Goal: Task Accomplishment & Management: Contribute content

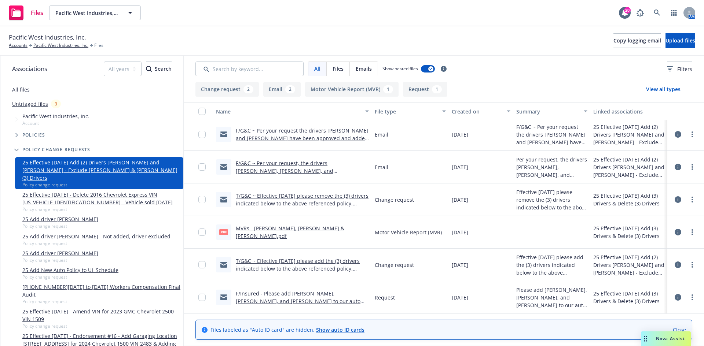
scroll to position [2, 0]
click at [302, 297] on div "F/Insured - Please add Angel Alvarez, Christian Gonzalez, and Sonny Laird to ou…" at bounding box center [302, 297] width 133 height 15
click at [306, 296] on link "F/Insured - Please add [PERSON_NAME], [PERSON_NAME], and [PERSON_NAME] to our a…" at bounding box center [301, 309] width 130 height 38
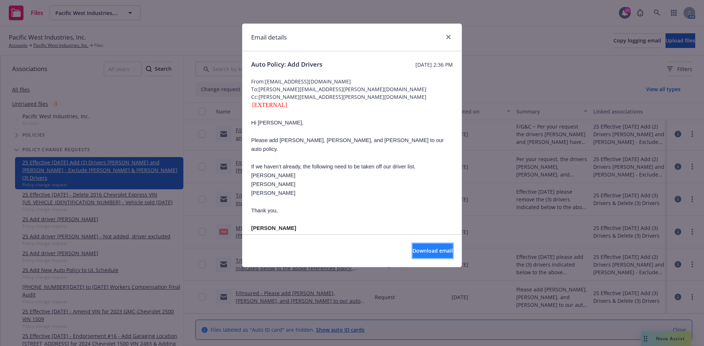
click at [412, 253] on span "Download email" at bounding box center [432, 250] width 40 height 7
click at [449, 36] on icon "close" at bounding box center [448, 37] width 4 height 4
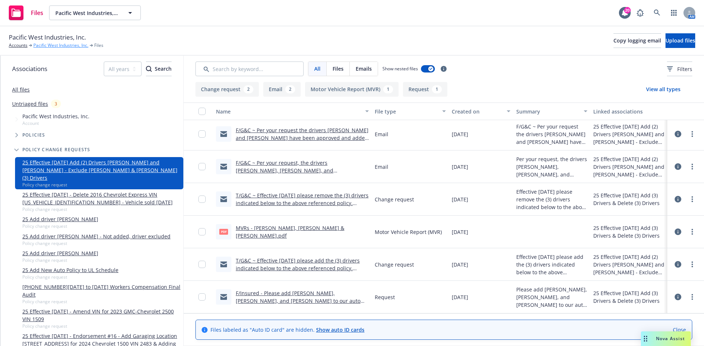
click at [49, 44] on link "Pacific West Industries, Inc." at bounding box center [60, 45] width 55 height 7
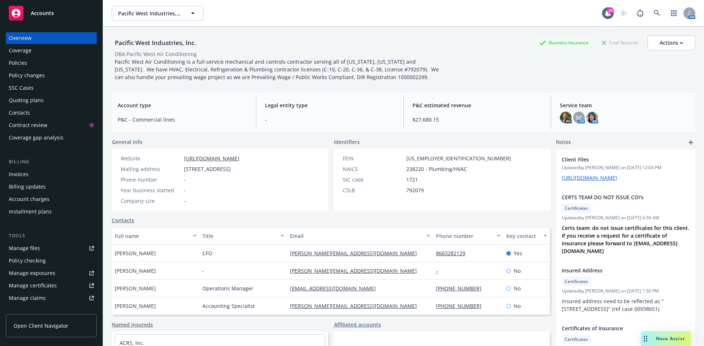
click at [41, 72] on div "Policy changes" at bounding box center [27, 76] width 36 height 12
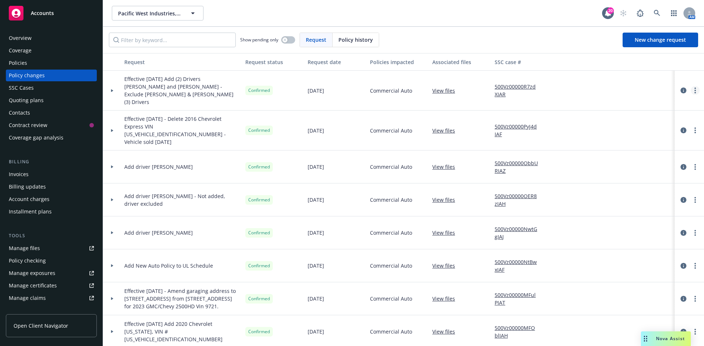
click at [691, 88] on link "more" at bounding box center [695, 90] width 9 height 9
click at [636, 113] on link "Edit request summary" at bounding box center [631, 117] width 126 height 15
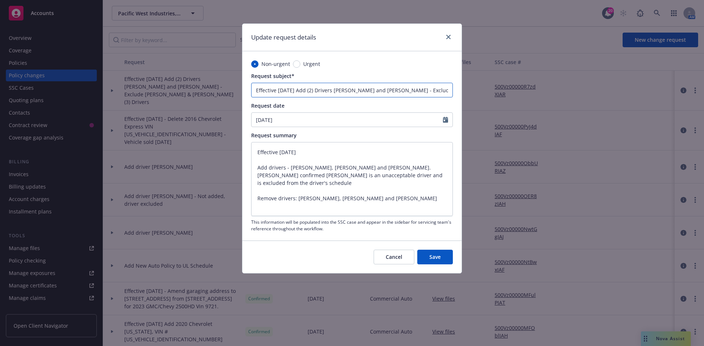
click at [398, 87] on input "Effective 8.20.25 Add (2) Drivers Christian Gonzalez and Sonny Laird - Exclude …" at bounding box center [352, 90] width 202 height 15
paste input "Jovanny Chavez Ernelyn Escobar Jeff Rothwell"
type input "Effective 8.20.25 Add (2) Drivers Christian Gonzalez and Sonny Laird - Exclude …"
type textarea "x"
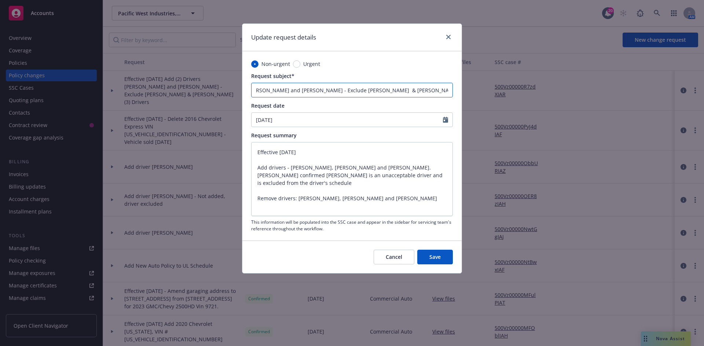
scroll to position [0, 193]
click at [377, 88] on input "Effective 8.20.25 Add (2) Drivers Christian Gonzalez and Sonny Laird - Exclude …" at bounding box center [352, 90] width 202 height 15
type input "Effective 8.20.25 Add (2) Drivers Christian Gonzalez and Sonny Laird - Exclude …"
type textarea "x"
type input "Effective 8.20.25 Add (2) Drivers Christian Gonzalez and Sonny Laird - Exclude …"
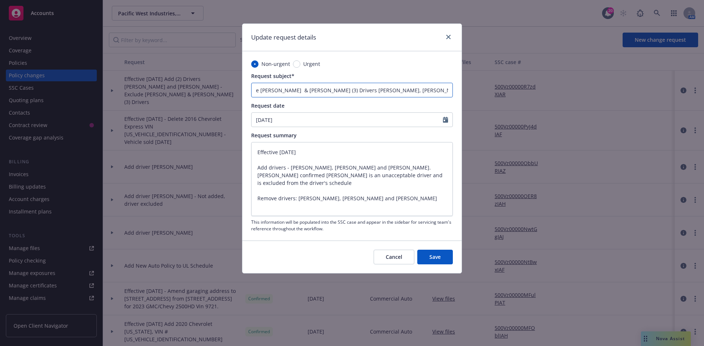
type textarea "x"
type input "Effective [DATE] Add (2) Drivers [PERSON_NAME] and [PERSON_NAME] - Exclude [PER…"
type textarea "x"
type input "Effective [DATE] Add (2) Drivers [PERSON_NAME] and [PERSON_NAME] - Exclude [PER…"
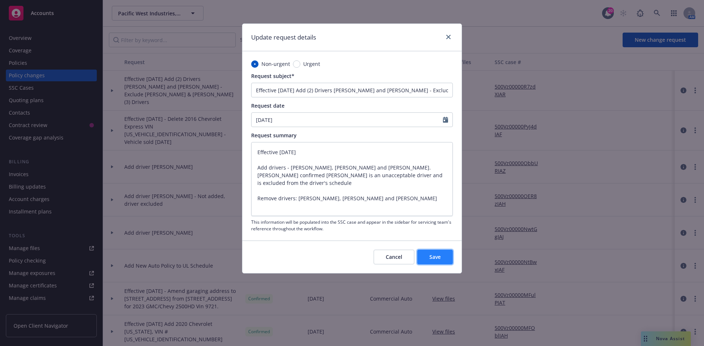
click at [441, 262] on button "Save" at bounding box center [435, 257] width 36 height 15
type textarea "x"
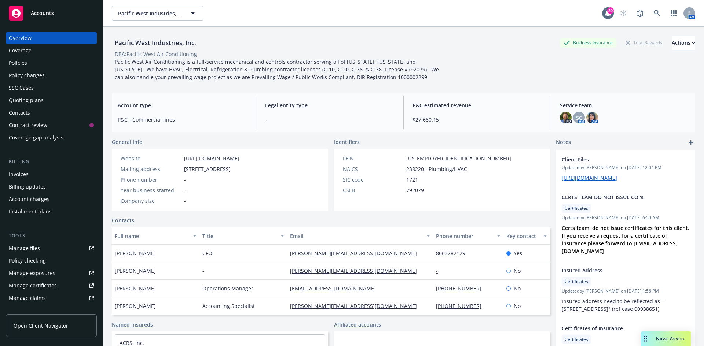
click at [39, 80] on div "Policy changes" at bounding box center [27, 76] width 36 height 12
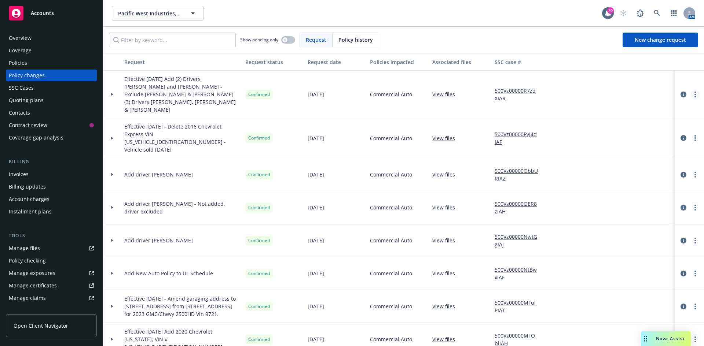
click at [691, 91] on link "more" at bounding box center [695, 94] width 9 height 9
click at [454, 91] on link "View files" at bounding box center [446, 95] width 29 height 8
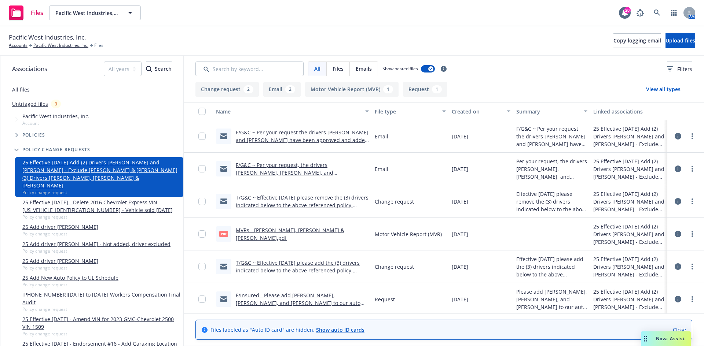
click at [273, 232] on link "MVRs - Angel Alvarezrios, Christian Gonzalez & Sonny Laird.pdf" at bounding box center [290, 234] width 108 height 15
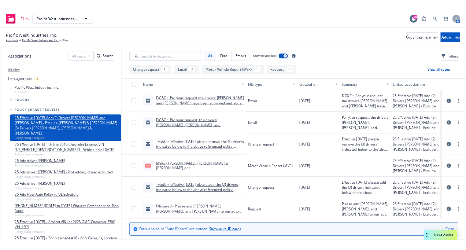
scroll to position [2, 0]
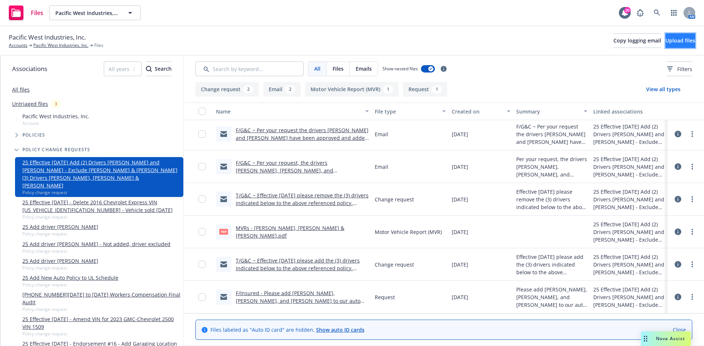
click at [669, 41] on span "Upload files" at bounding box center [680, 40] width 30 height 7
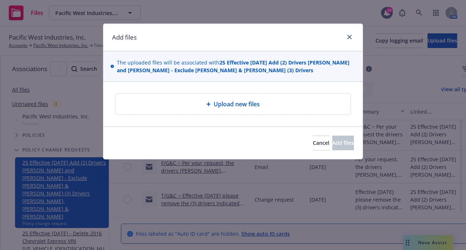
click at [214, 108] on span "Upload new files" at bounding box center [237, 104] width 46 height 9
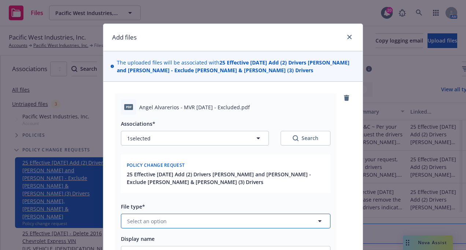
click at [179, 214] on button "Select an option" at bounding box center [226, 221] width 210 height 15
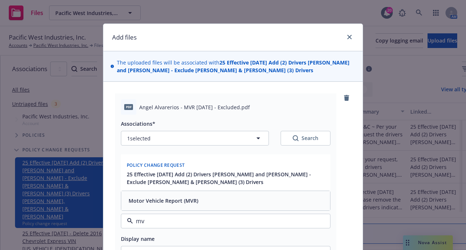
type input "mvr"
click at [165, 204] on span "Motor Vehicle Report (MVR)" at bounding box center [164, 201] width 70 height 8
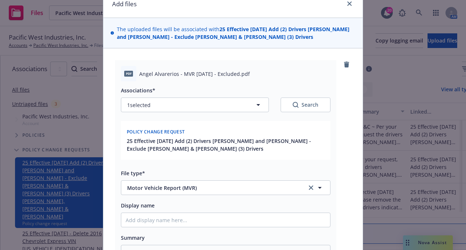
scroll to position [73, 0]
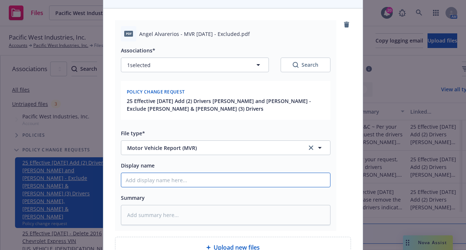
click at [152, 187] on input "Display name" at bounding box center [225, 180] width 209 height 14
type textarea "x"
type input "A"
type textarea "x"
type input "An"
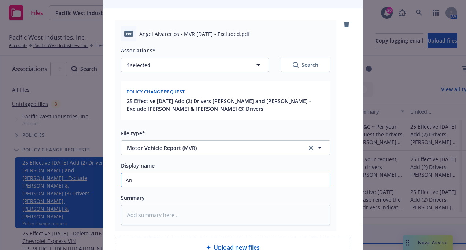
type textarea "x"
type input "Ang"
type textarea "x"
type input "Ange"
type textarea "x"
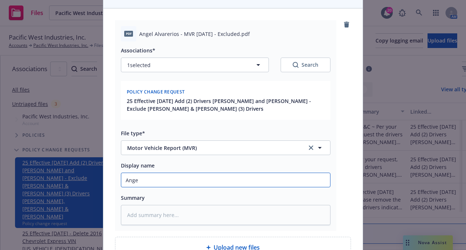
type input "Angel"
type textarea "x"
type input "Angel"
type textarea "x"
type input "Angel A"
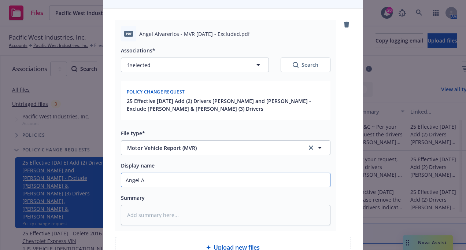
type textarea "x"
type input "Angel Al"
type textarea "x"
type input "Angel Alv"
type textarea "x"
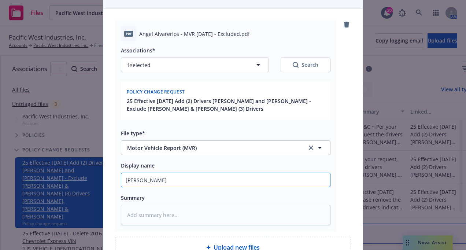
type input "Angel Alva"
type textarea "x"
type input "Angel Alvar"
type textarea "x"
type input "Angel Alvare"
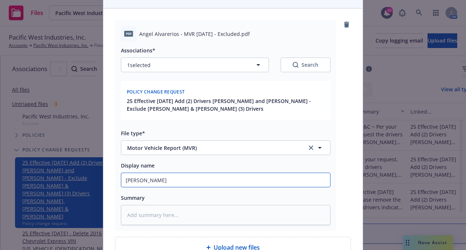
type textarea "x"
type input "Angel Alvarez"
type textarea "x"
type input "Angel AlvarezR"
type textarea "x"
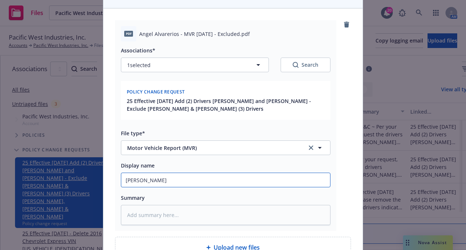
type input "Angel AlvarezRi"
type textarea "x"
type input "Angel AlvarezRio"
type textarea "x"
type input "Angel AlvarezRios"
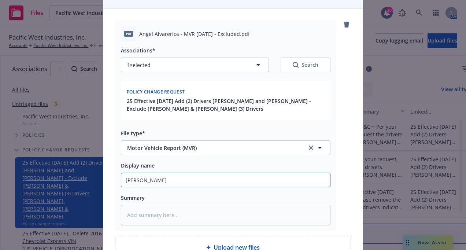
type textarea "x"
type input "Angel AlvarezRios"
type textarea "x"
type input "Angel AlvarezRios -"
type textarea "x"
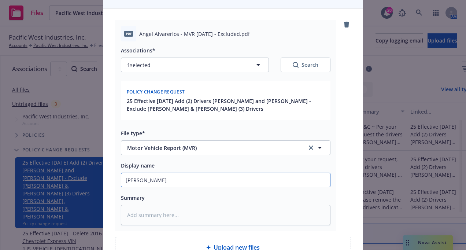
type input "Angel AlvarezRios -"
type textarea "x"
type input "Angel AlvarezRios - E"
type textarea "x"
type input "Angel AlvarezRios - Ex"
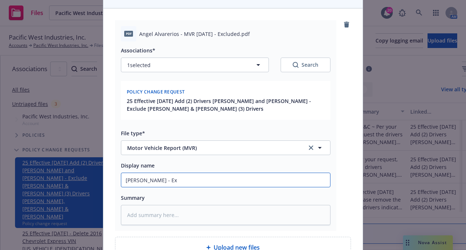
type textarea "x"
type input "Angel AlvarezRios - Exc"
type textarea "x"
type input "Angel AlvarezRios - Excl"
type textarea "x"
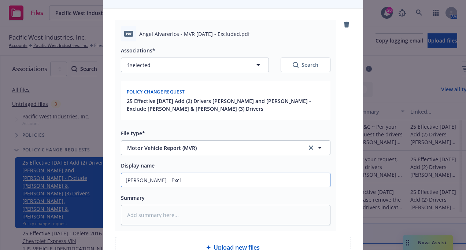
type input "Angel AlvarezRios - Exclu"
type textarea "x"
type input "Angel AlvarezRios - Exclud"
type textarea "x"
type input "Angel AlvarezRios - Exclude"
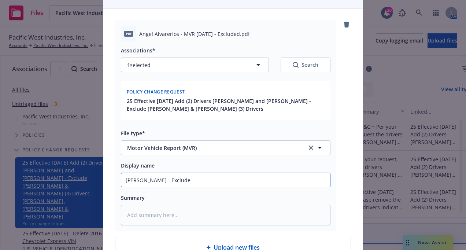
type textarea "x"
type input "Angel AlvarezRios - Excluded"
type textarea "x"
type input "Angel AlvarezRios - Excluded"
type textarea "x"
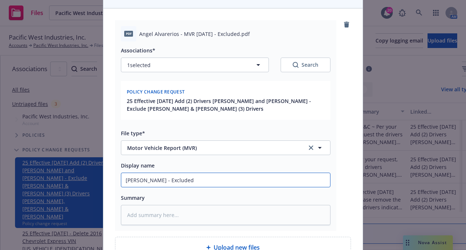
type input "Angel AlvarezRios - Excluded d"
type textarea "x"
type input "Angel AlvarezRios - Excluded du"
type textarea "x"
type input "Angel AlvarezRios - Excluded due"
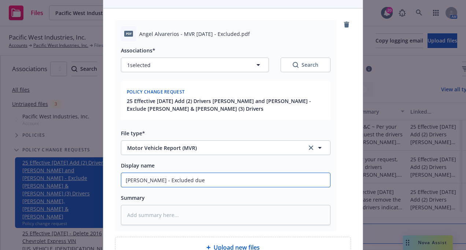
type textarea "x"
type input "Angel AlvarezRios - Excluded due"
type textarea "x"
type input "Angel AlvarezRios - Excluded due t"
type textarea "x"
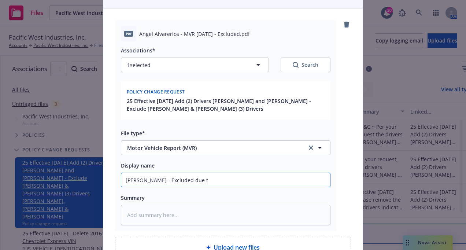
type input "Angel AlvarezRios - Excluded due to"
type textarea "x"
type input "Angel AlvarezRios - Excluded due to"
type textarea "x"
type input "Angel AlvarezRios - Excluded due to MV"
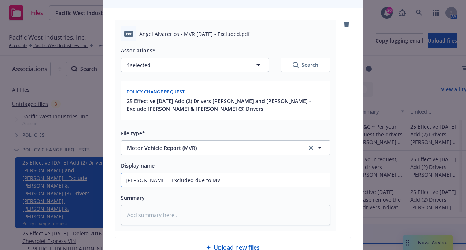
type textarea "x"
type input "Angel AlvarezRios - Excluded due to MVR"
type textarea "x"
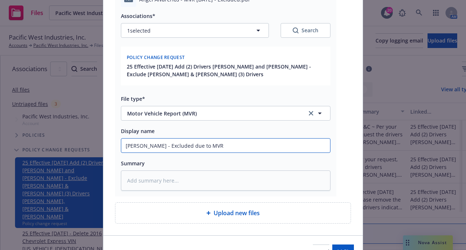
scroll to position [150, 0]
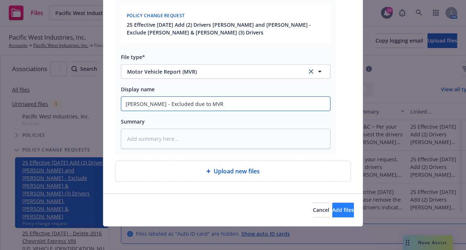
type input "Angel AlvarezRios - Excluded due to MVR"
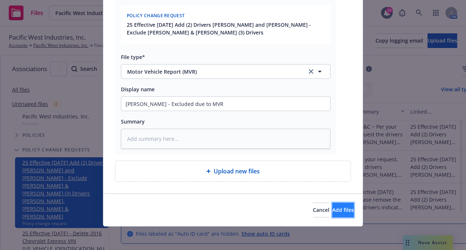
click at [332, 217] on button "Add files" at bounding box center [343, 210] width 22 height 15
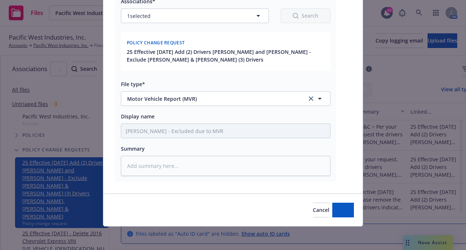
scroll to position [122, 0]
type textarea "x"
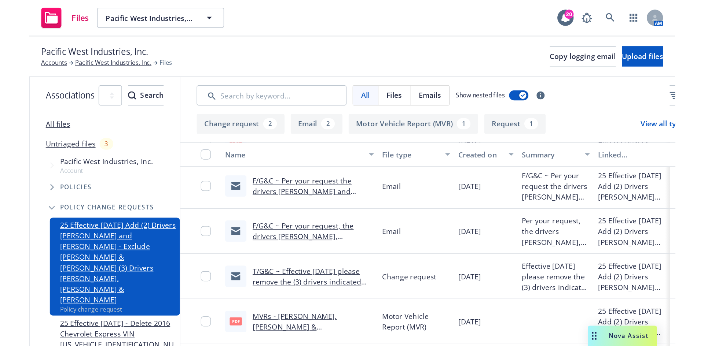
scroll to position [0, 0]
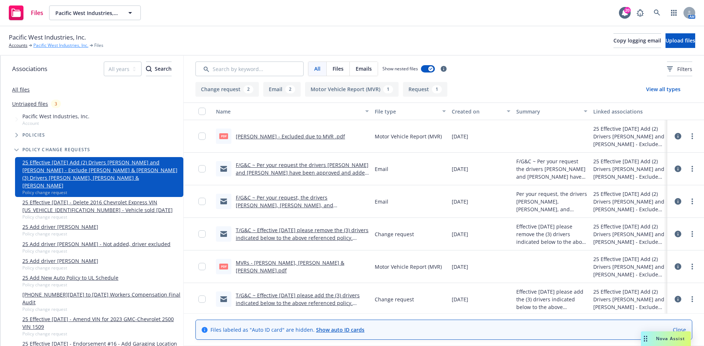
click at [73, 47] on link "Pacific West Industries, Inc." at bounding box center [60, 45] width 55 height 7
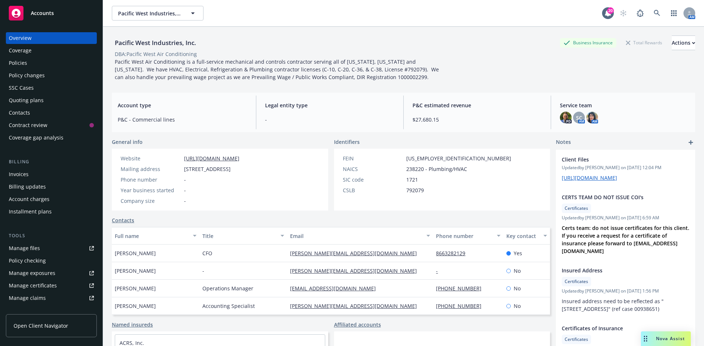
click at [19, 75] on div "Policy changes" at bounding box center [27, 76] width 36 height 12
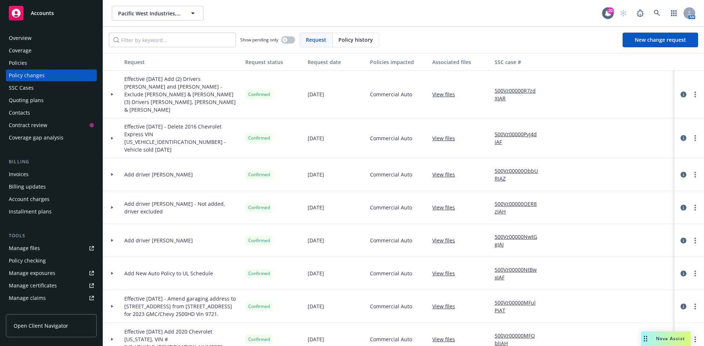
click at [446, 92] on link "View files" at bounding box center [446, 95] width 29 height 8
click at [27, 63] on div "Policies" at bounding box center [51, 63] width 85 height 12
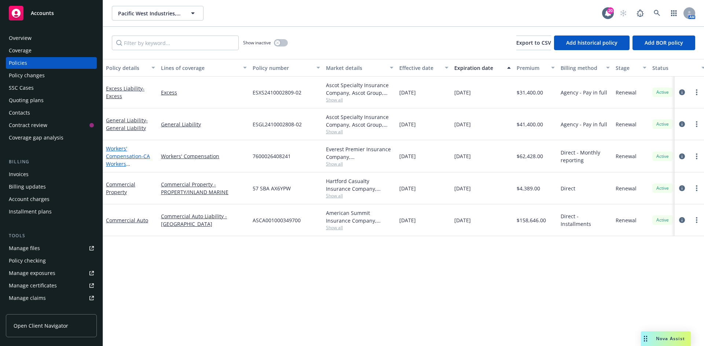
click at [121, 151] on link "Workers' Compensation - CA Workers Compensation" at bounding box center [128, 160] width 44 height 30
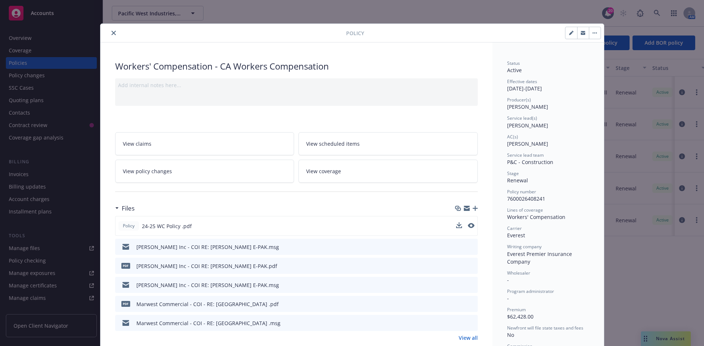
click at [452, 222] on div "Policy 24-25 WC Policy .pdf" at bounding box center [296, 226] width 363 height 20
click at [455, 226] on icon "download file" at bounding box center [458, 226] width 6 height 6
click at [114, 31] on button "close" at bounding box center [113, 33] width 9 height 9
